Goal: Find specific page/section: Find specific page/section

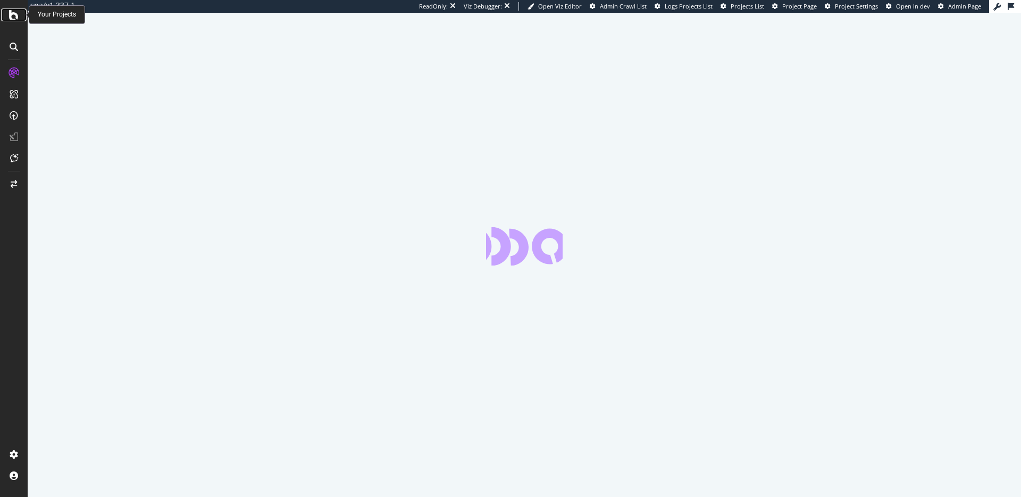
click at [13, 12] on icon at bounding box center [14, 15] width 10 height 13
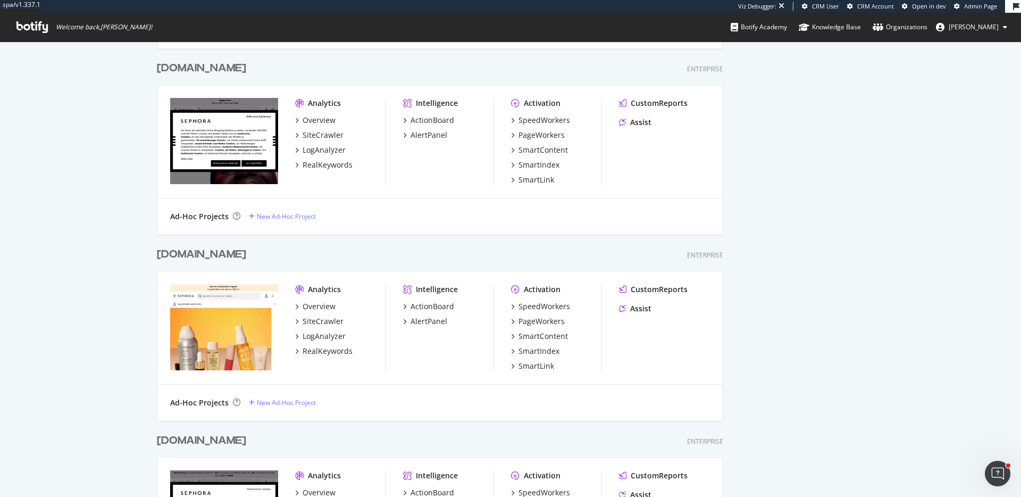
scroll to position [633, 0]
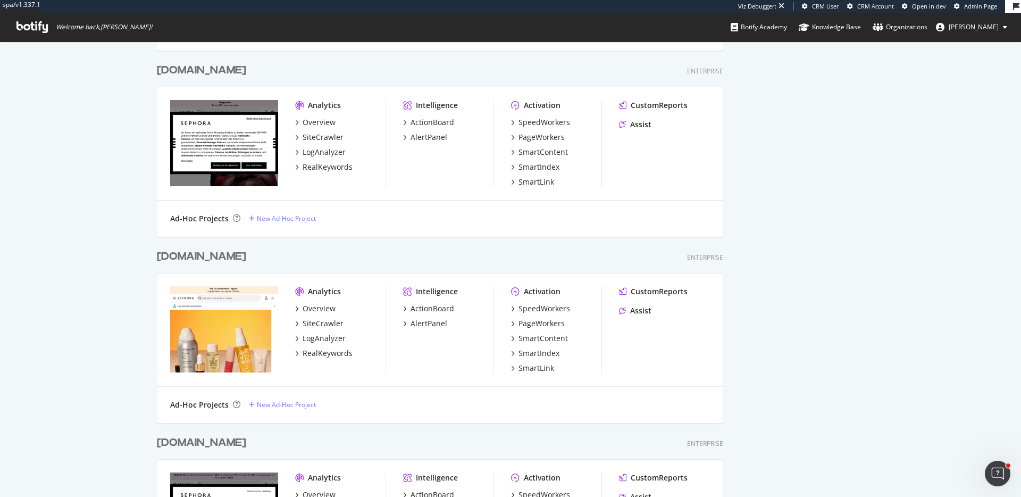
click at [224, 66] on div "[DOMAIN_NAME]" at bounding box center [201, 70] width 89 height 15
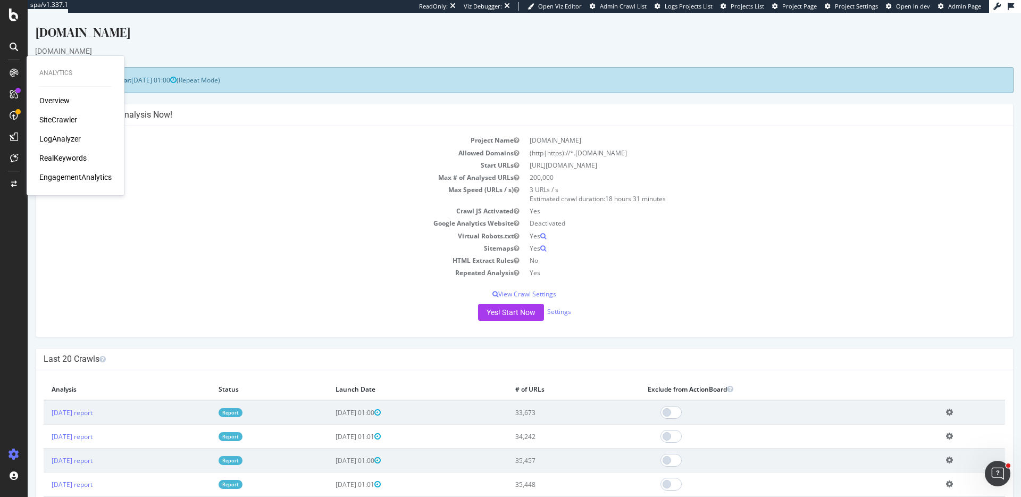
click at [71, 138] on div "LogAnalyzer" at bounding box center [59, 139] width 41 height 11
